Goal: Task Accomplishment & Management: Complete application form

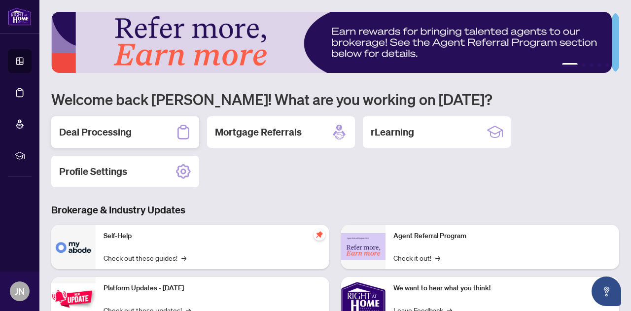
click at [117, 125] on h2 "Deal Processing" at bounding box center [95, 132] width 72 height 14
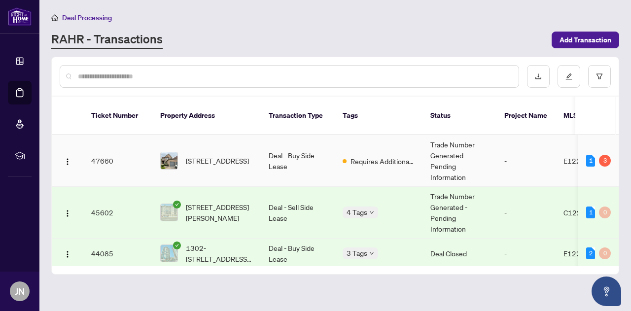
click at [295, 139] on td "Deal - Buy Side Lease" at bounding box center [298, 161] width 74 height 52
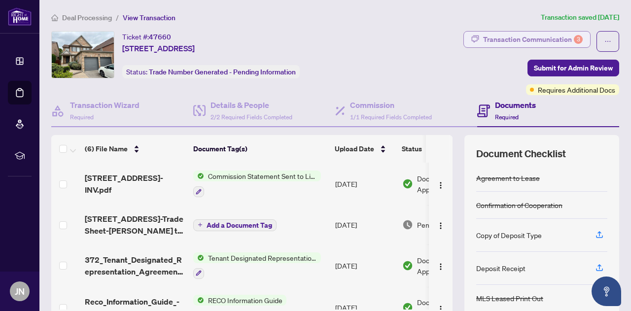
click at [499, 38] on div "Transaction Communication 3" at bounding box center [533, 40] width 100 height 16
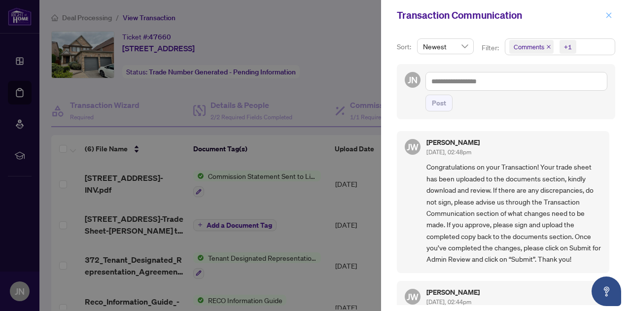
click at [608, 17] on icon "close" at bounding box center [608, 15] width 7 height 7
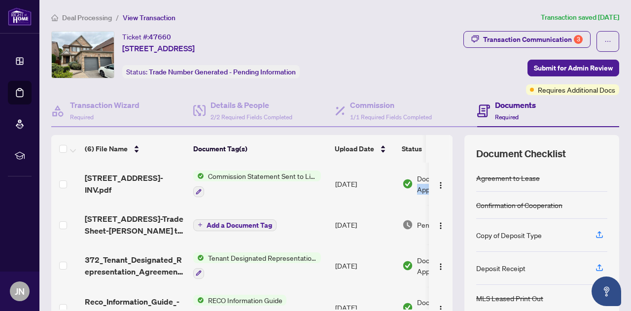
drag, startPoint x: 445, startPoint y: 177, endPoint x: 446, endPoint y: 200, distance: 22.2
click at [446, 200] on div "(6) File Name Document Tag(s) Upload Date Status [STREET_ADDRESS]pdf Commission…" at bounding box center [335, 246] width 568 height 222
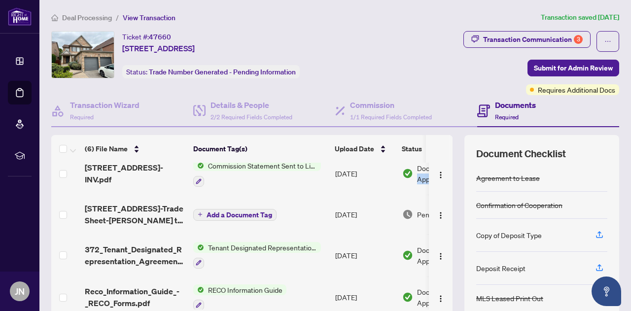
scroll to position [12, 0]
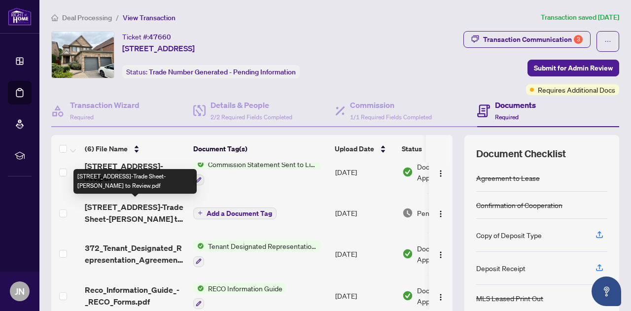
click at [103, 206] on span "[STREET_ADDRESS]-Trade Sheet-[PERSON_NAME] to Review.pdf" at bounding box center [135, 213] width 101 height 24
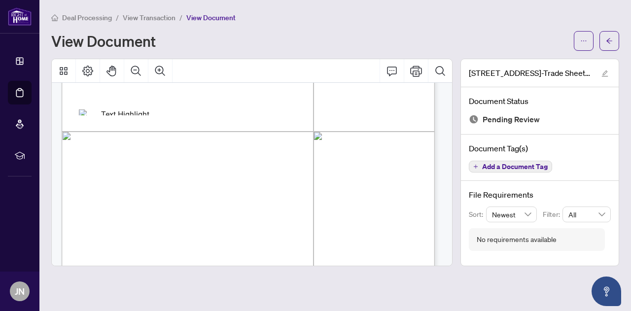
scroll to position [4, 0]
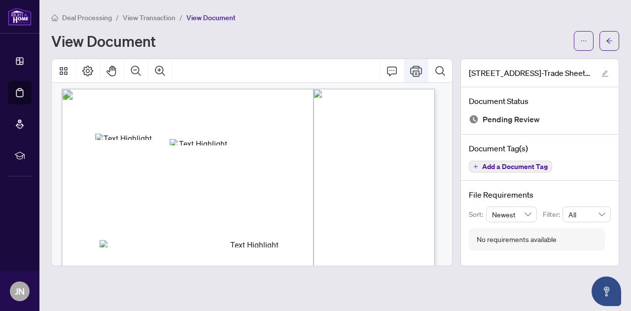
click at [418, 70] on icon "Print" at bounding box center [416, 71] width 12 height 11
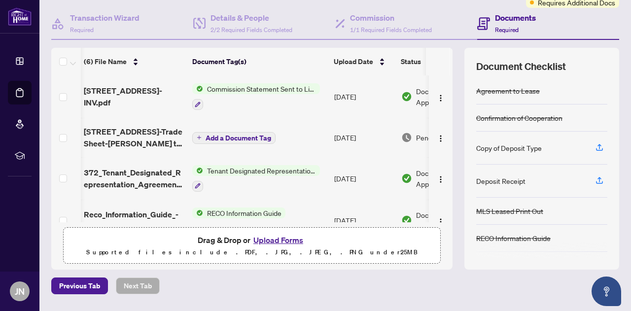
scroll to position [116, 0]
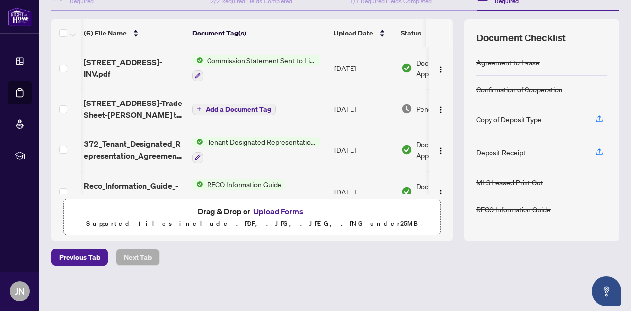
click at [275, 211] on button "Upload Forms" at bounding box center [278, 211] width 56 height 13
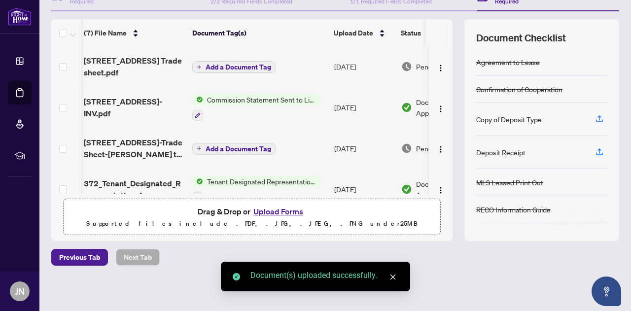
click at [391, 277] on icon "close" at bounding box center [392, 276] width 7 height 7
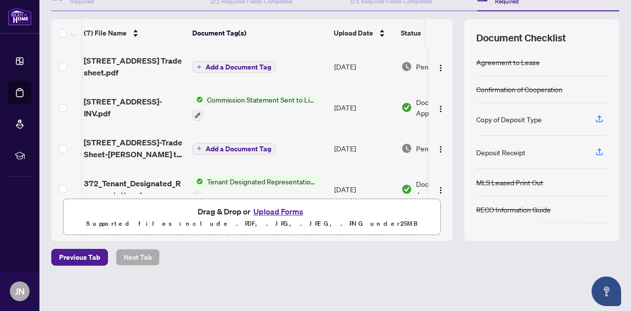
click at [248, 71] on button "Add a Document Tag" at bounding box center [233, 67] width 83 height 12
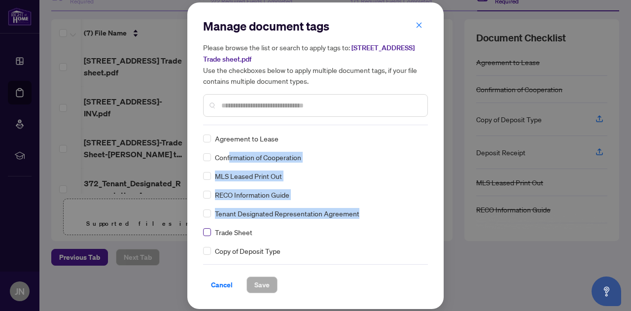
drag, startPoint x: 230, startPoint y: 159, endPoint x: 207, endPoint y: 236, distance: 80.0
click at [207, 236] on div "Agreement to Lease Confirmation of Cooperation MLS Leased Print Out RECO Inform…" at bounding box center [315, 194] width 225 height 123
click at [207, 236] on label at bounding box center [207, 232] width 8 height 11
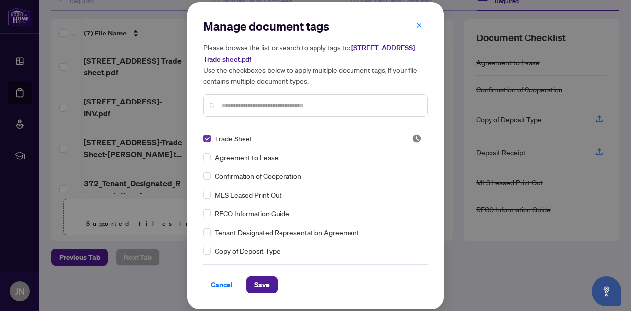
click at [207, 236] on label at bounding box center [207, 232] width 8 height 11
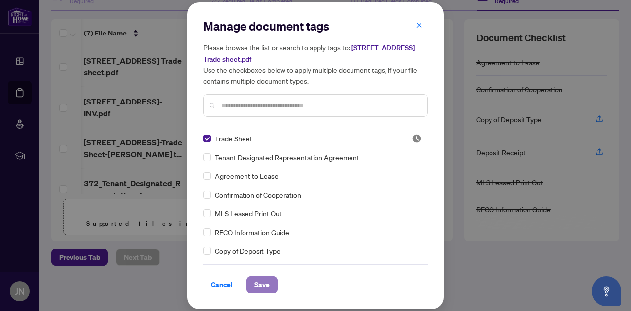
click at [270, 286] on button "Save" at bounding box center [261, 284] width 31 height 17
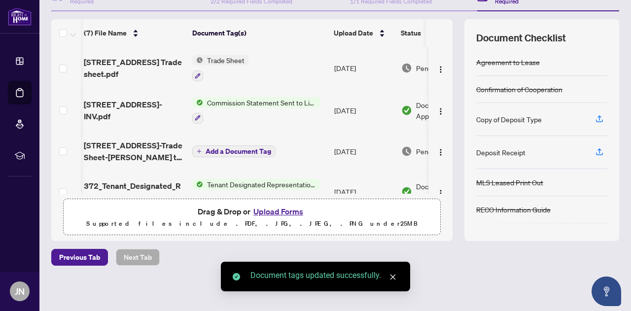
click at [270, 210] on button "Upload Forms" at bounding box center [278, 211] width 56 height 13
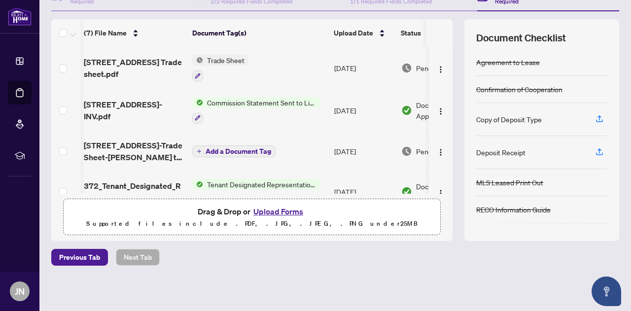
click at [275, 211] on button "Upload Forms" at bounding box center [278, 211] width 56 height 13
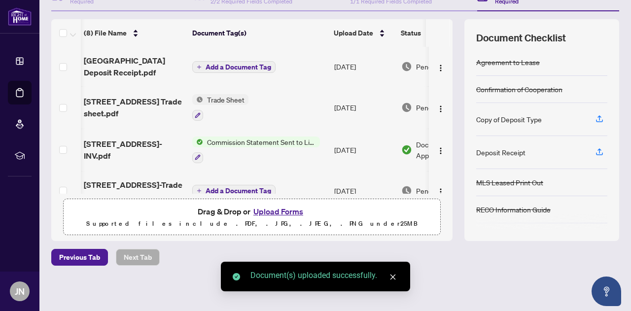
click at [238, 68] on span "Add a Document Tag" at bounding box center [238, 67] width 66 height 7
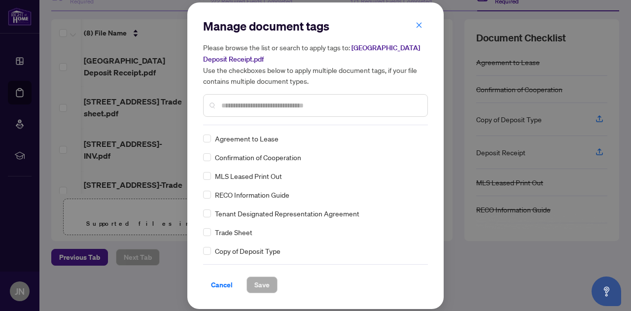
click at [237, 106] on input "text" at bounding box center [320, 105] width 198 height 11
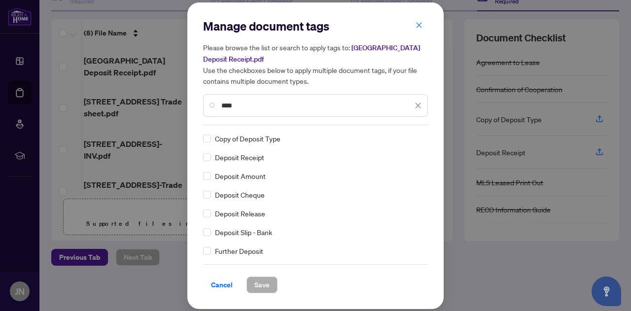
type input "****"
click at [207, 163] on div "Copy of Deposit Type Deposit Receipt Deposit Amount Deposit Cheque Deposit Rele…" at bounding box center [315, 194] width 225 height 123
click at [269, 286] on span "Save" at bounding box center [261, 285] width 15 height 16
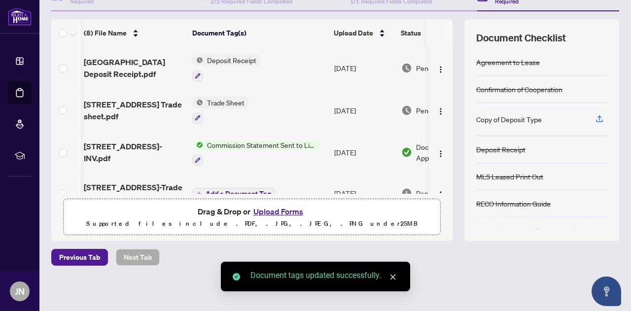
click at [268, 211] on button "Upload Forms" at bounding box center [278, 211] width 56 height 13
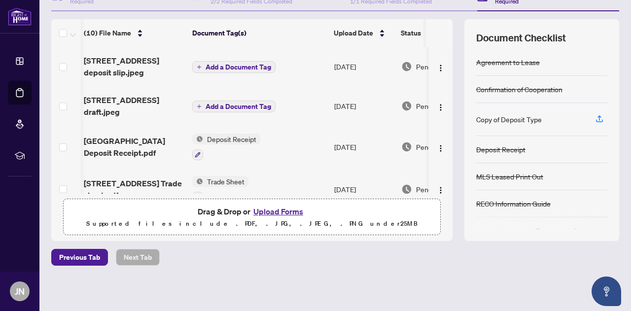
click at [244, 103] on span "Add a Document Tag" at bounding box center [238, 106] width 66 height 7
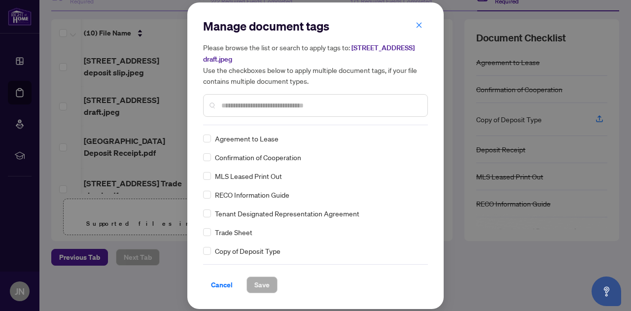
click at [232, 103] on input "text" at bounding box center [320, 105] width 198 height 11
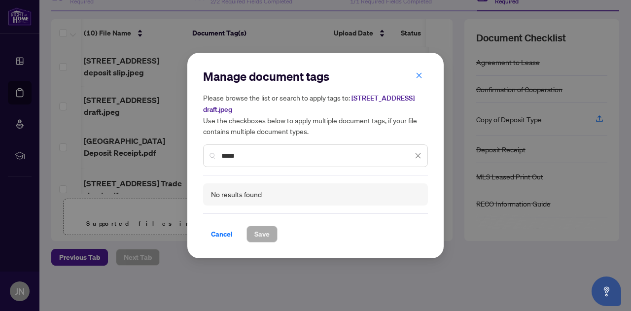
drag, startPoint x: 244, startPoint y: 156, endPoint x: 181, endPoint y: 145, distance: 63.6
click at [181, 145] on div "Manage document tags Please browse the list or search to apply tags to: [STREET…" at bounding box center [315, 155] width 631 height 311
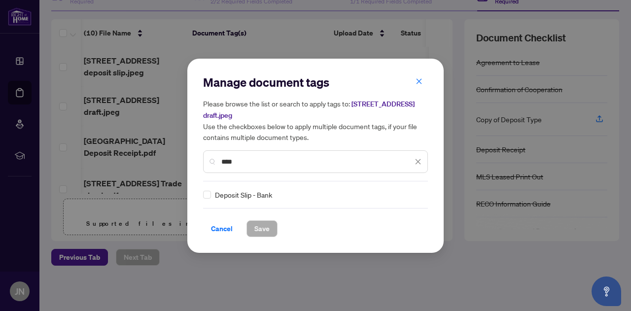
type input "****"
click at [262, 225] on span "Save" at bounding box center [261, 229] width 15 height 16
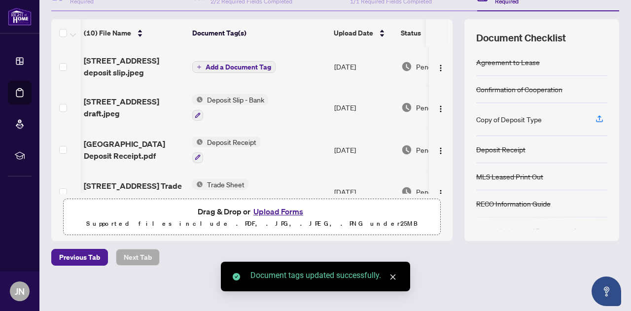
click at [218, 64] on span "Add a Document Tag" at bounding box center [238, 67] width 66 height 7
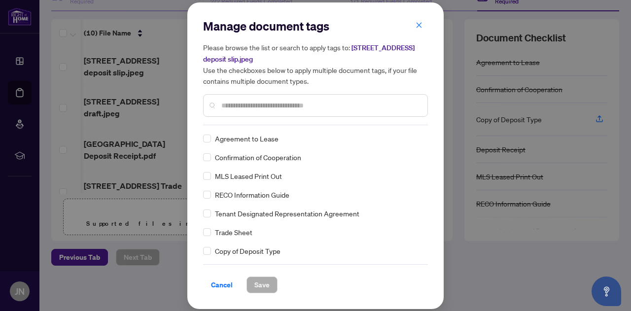
click at [227, 105] on input "text" at bounding box center [320, 105] width 198 height 11
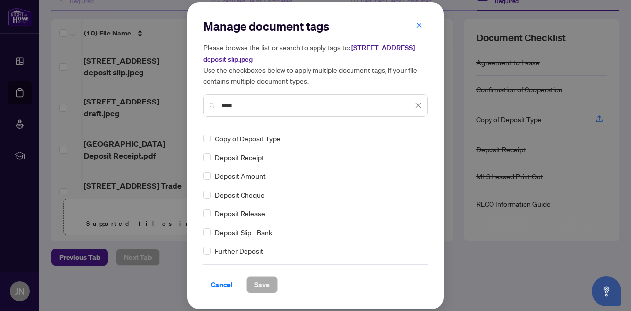
type input "****"
click at [264, 283] on span "Save" at bounding box center [261, 285] width 15 height 16
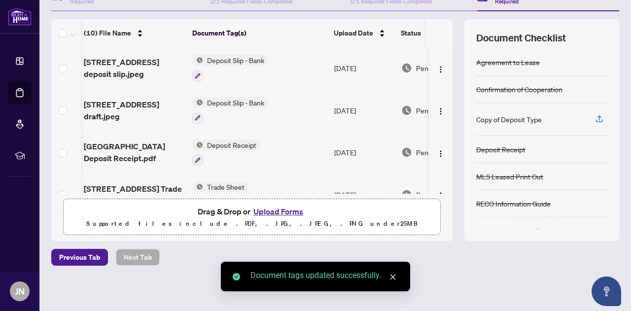
click at [230, 103] on span "Deposit Slip - Bank" at bounding box center [235, 102] width 65 height 11
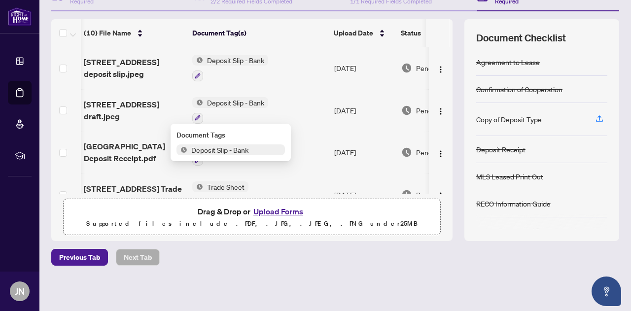
click at [224, 151] on span "Deposit Slip - Bank" at bounding box center [219, 149] width 65 height 11
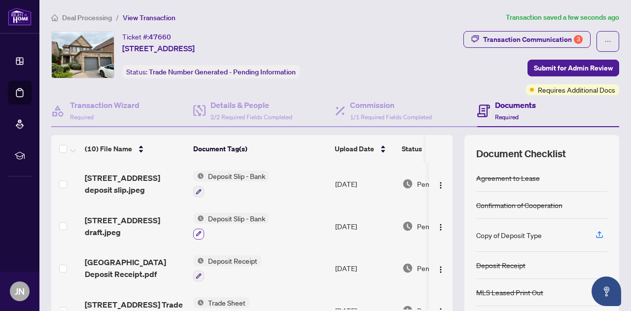
click at [199, 232] on icon "button" at bounding box center [198, 233] width 5 height 5
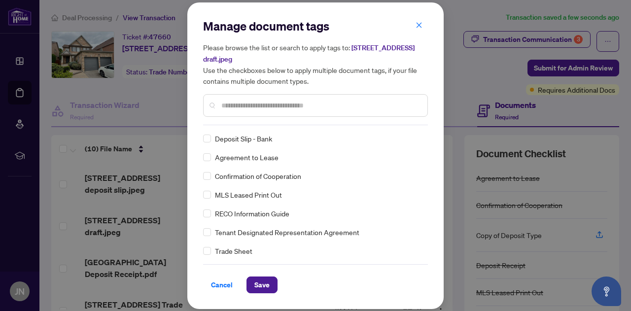
click at [219, 104] on div at bounding box center [315, 105] width 225 height 23
click at [237, 106] on input "text" at bounding box center [320, 105] width 198 height 11
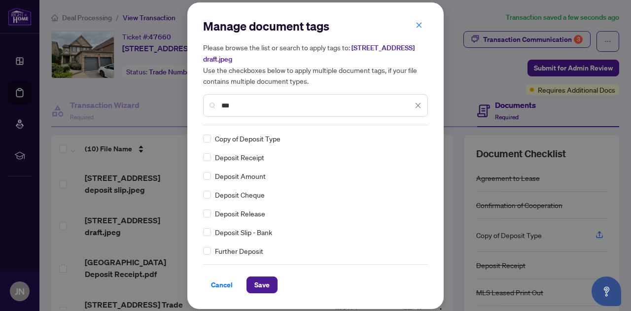
type input "***"
click at [264, 284] on span "Save" at bounding box center [261, 285] width 15 height 16
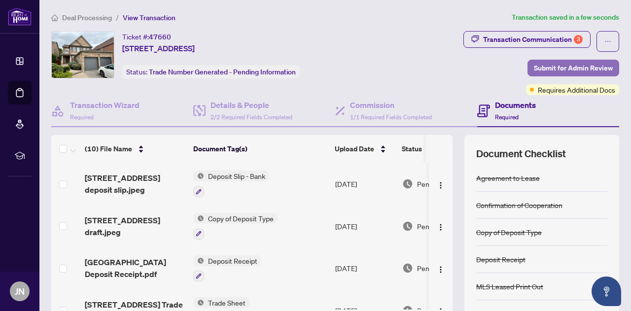
click at [606, 68] on button "Submit for Admin Review" at bounding box center [573, 68] width 92 height 17
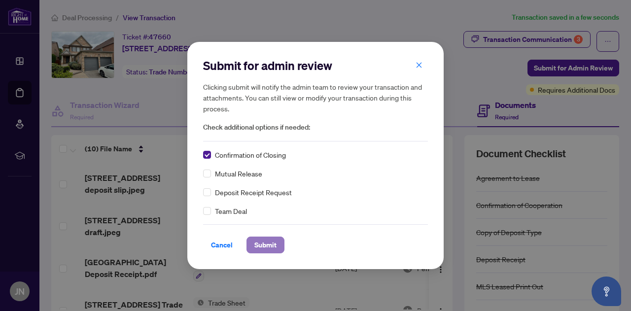
click at [263, 245] on span "Submit" at bounding box center [265, 245] width 22 height 16
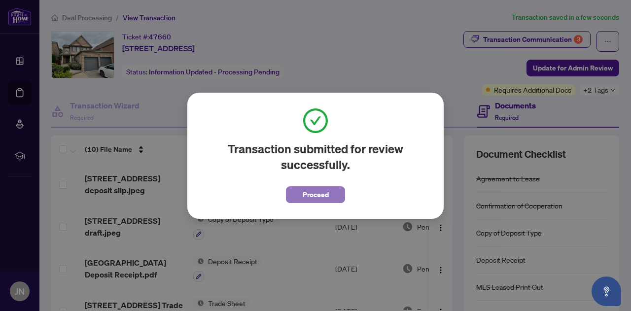
click at [299, 197] on button "Proceed" at bounding box center [315, 194] width 59 height 17
